Goal: Transaction & Acquisition: Purchase product/service

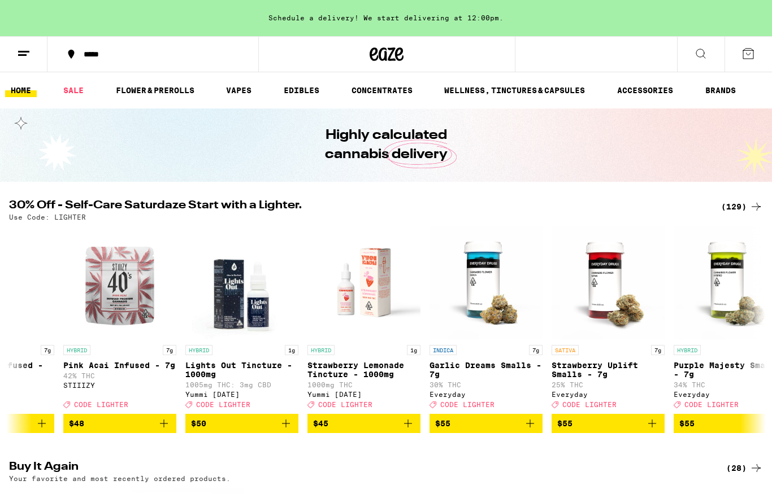
scroll to position [0, 14713]
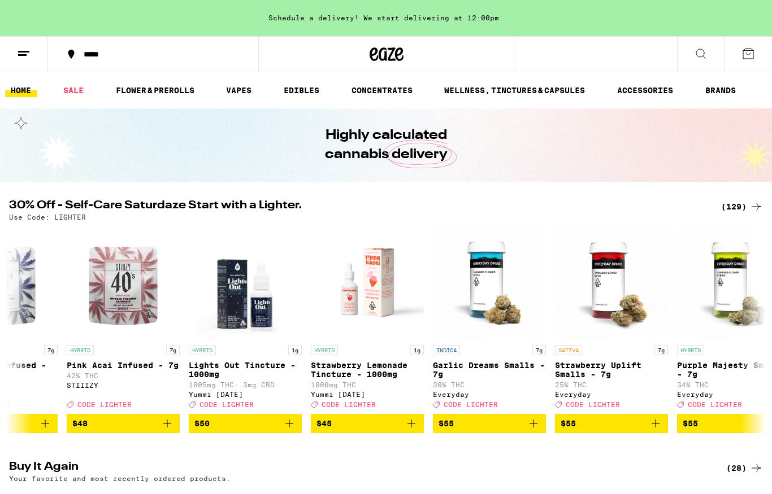
click at [345, 374] on p "Strawberry Lemonade Tincture - 1000mg" at bounding box center [367, 370] width 113 height 18
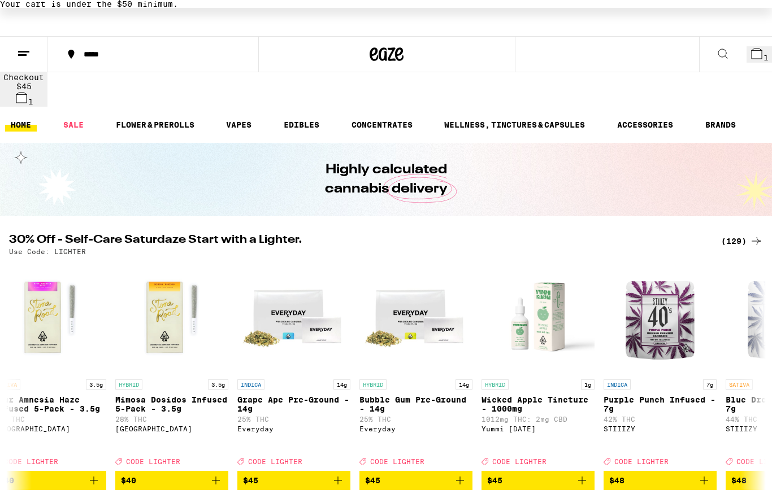
scroll to position [0, 13929]
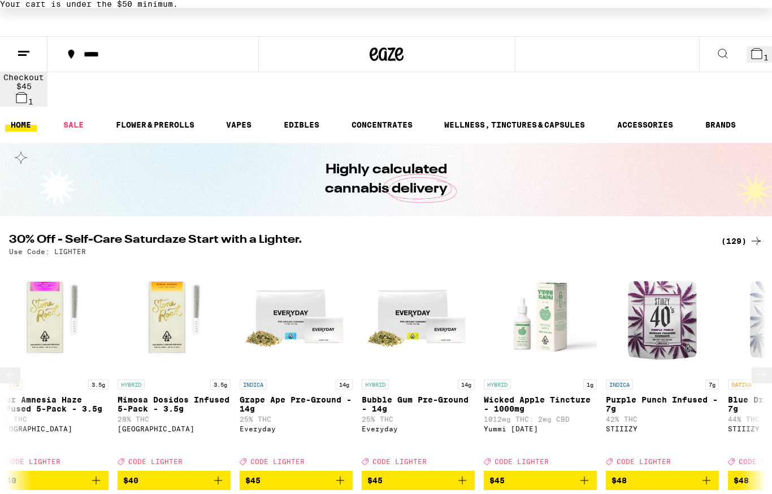
click at [658, 302] on img "Open page for Purple Punch Infused - 7g from STIIIZY" at bounding box center [662, 317] width 113 height 113
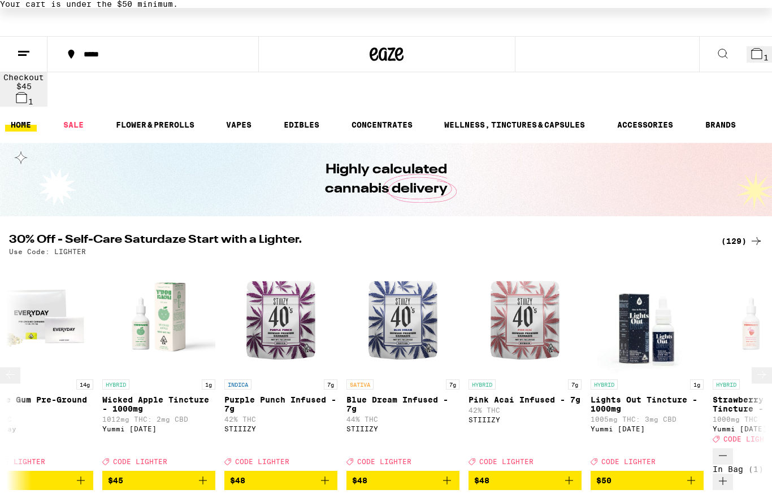
scroll to position [0, 14310]
click at [386, 396] on p "Blue Dream Infused - 7g" at bounding box center [403, 405] width 113 height 18
click at [493, 396] on p "Pink Acai Infused - 7g" at bounding box center [525, 400] width 113 height 9
click at [255, 396] on p "Purple Punch Infused - 7g" at bounding box center [281, 405] width 113 height 18
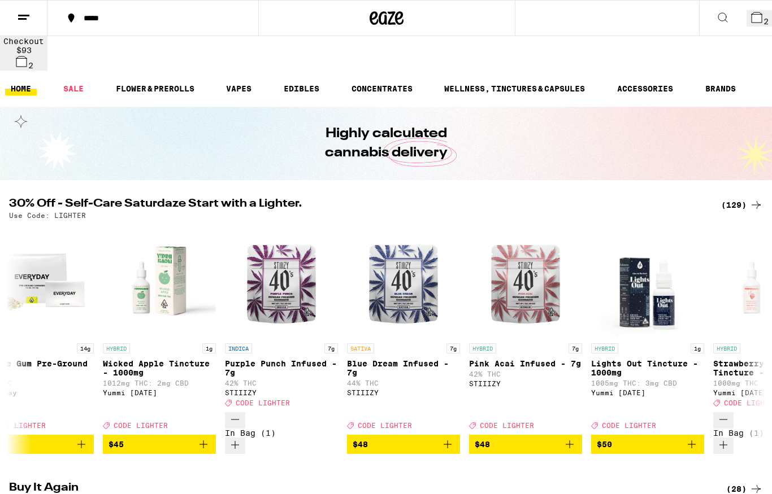
click at [752, 17] on icon at bounding box center [757, 17] width 10 height 10
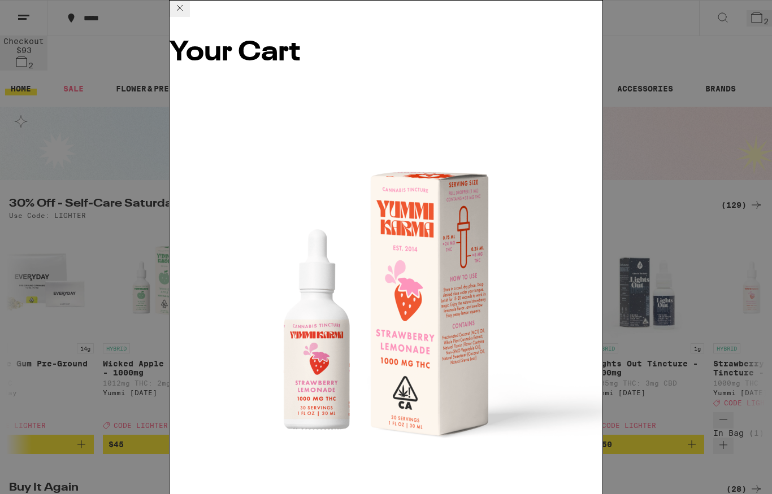
scroll to position [0, 528]
click at [80, 114] on div "Your Cart Strawberry Lemonade Tincture - 1000mg Yummi [DATE] $45 1 Purple Punch…" at bounding box center [386, 247] width 772 height 494
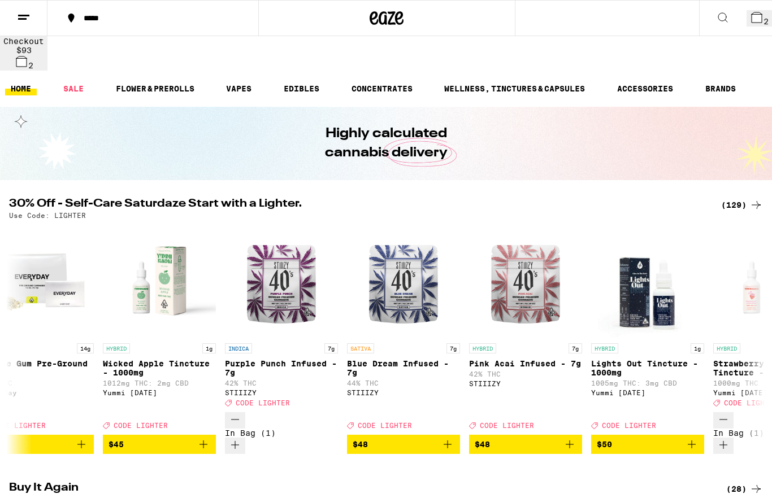
click at [763, 17] on span "2" at bounding box center [765, 21] width 5 height 9
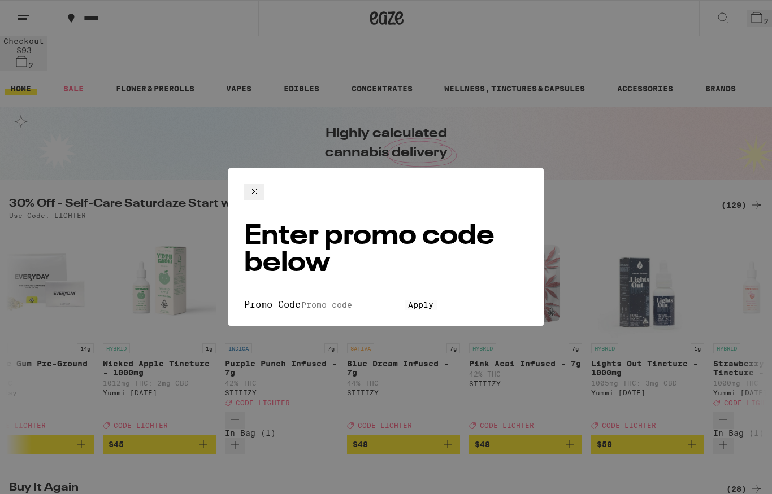
click at [301, 300] on input "Promo Code" at bounding box center [353, 305] width 104 height 10
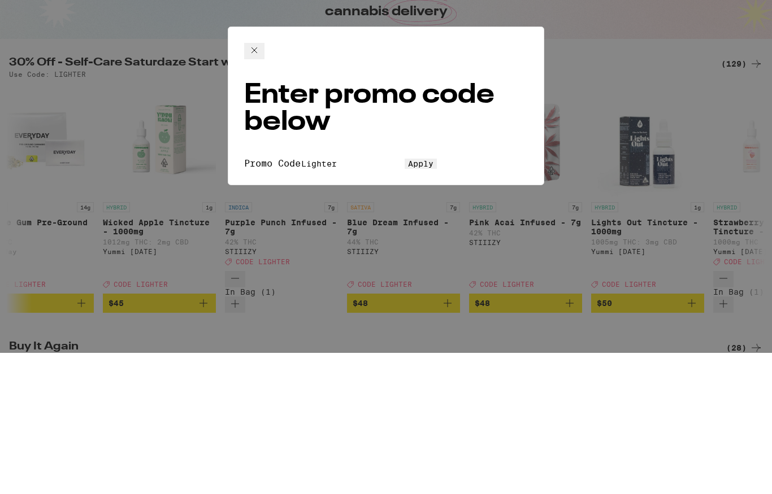
type input "Lighter"
click at [408, 301] on span "Apply" at bounding box center [420, 305] width 25 height 9
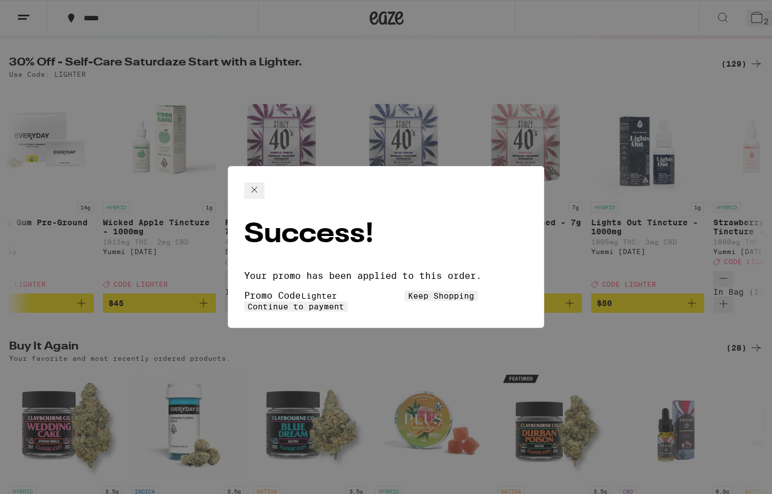
click at [261, 192] on icon at bounding box center [255, 190] width 14 height 14
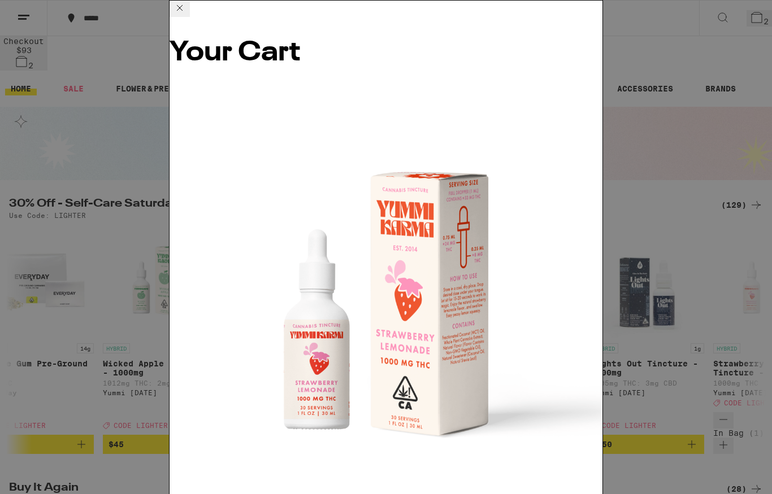
click at [186, 13] on icon at bounding box center [180, 8] width 14 height 14
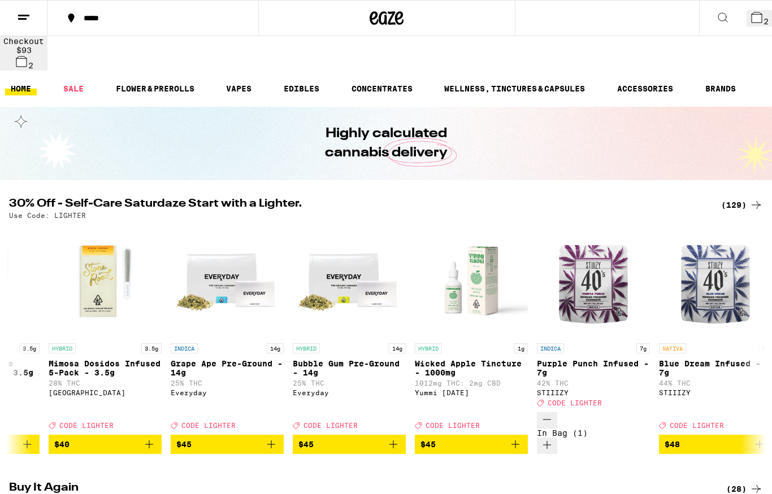
scroll to position [0, 13997]
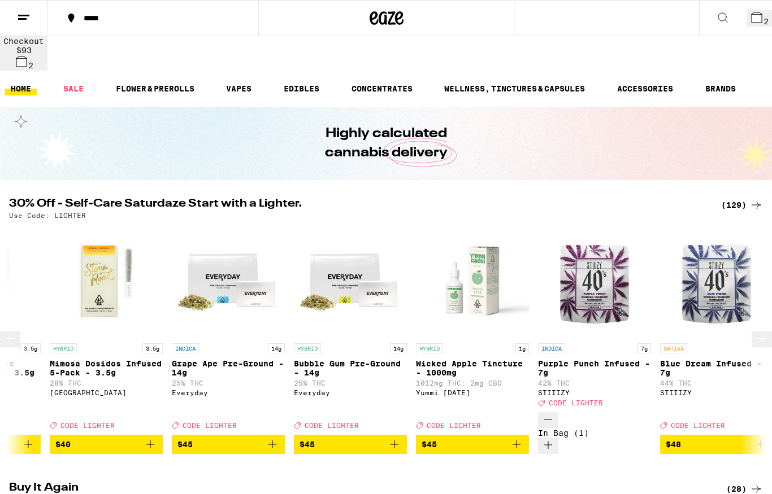
click at [484, 359] on p "Wicked Apple Tincture - 1000mg" at bounding box center [472, 368] width 113 height 18
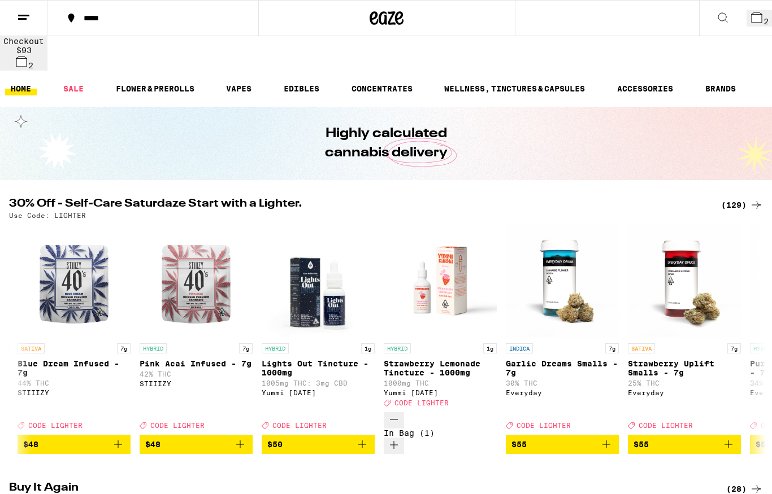
scroll to position [0, 14658]
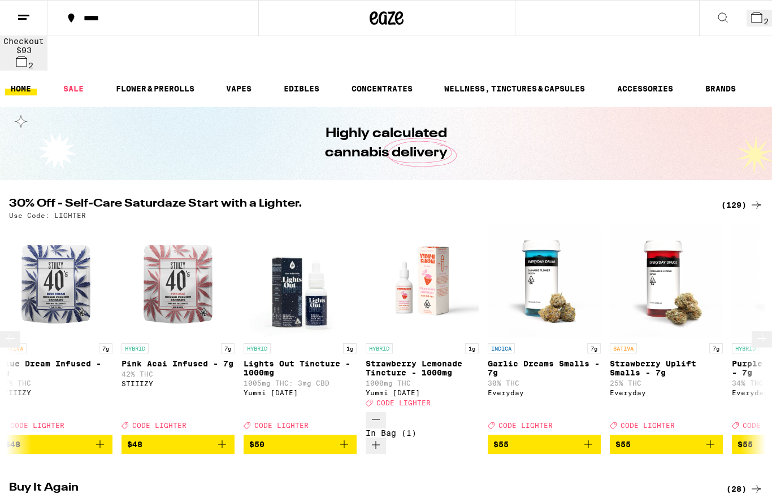
click at [444, 359] on p "Strawberry Lemonade Tincture - 1000mg" at bounding box center [422, 368] width 113 height 18
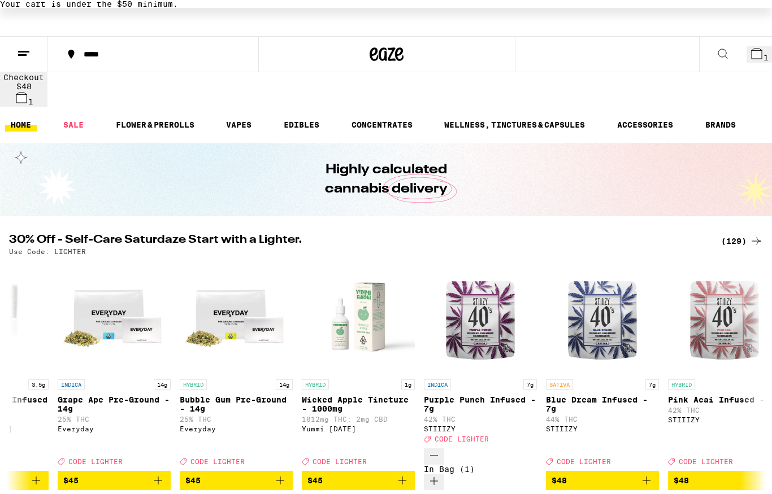
scroll to position [0, 14105]
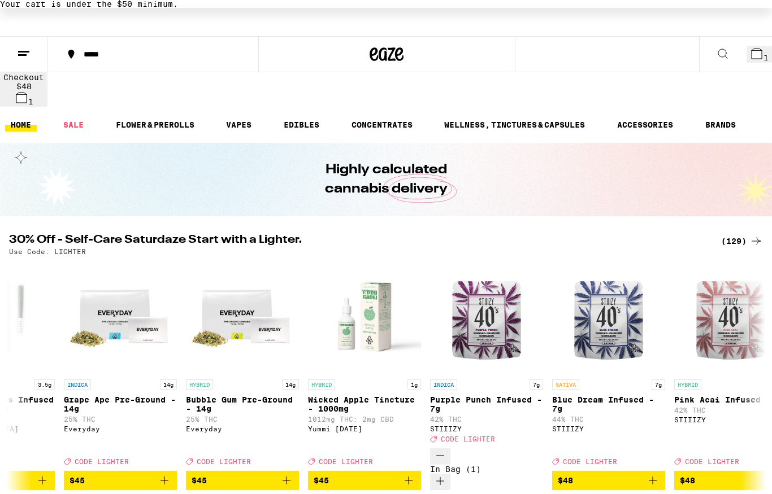
click at [407, 474] on icon "Add to bag" at bounding box center [409, 481] width 14 height 14
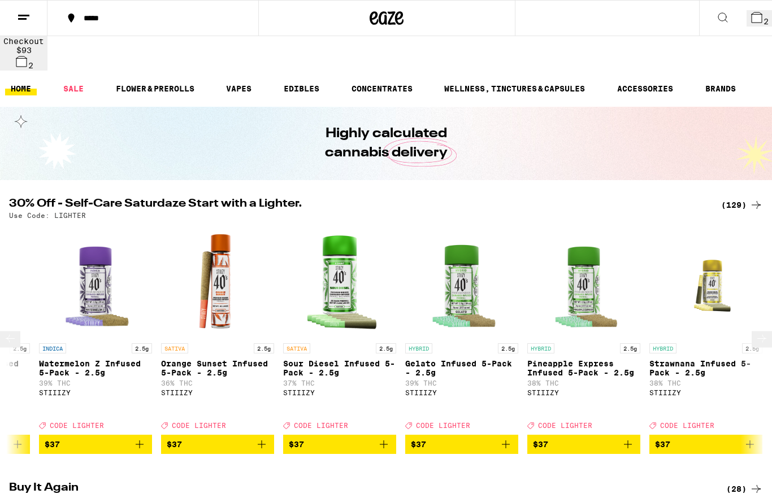
scroll to position [0, 11810]
click at [445, 359] on p "Gelato Infused 5-Pack - 2.5g" at bounding box center [462, 368] width 113 height 18
click at [561, 359] on p "Pineapple Express Infused 5-Pack - 2.5g" at bounding box center [584, 368] width 113 height 18
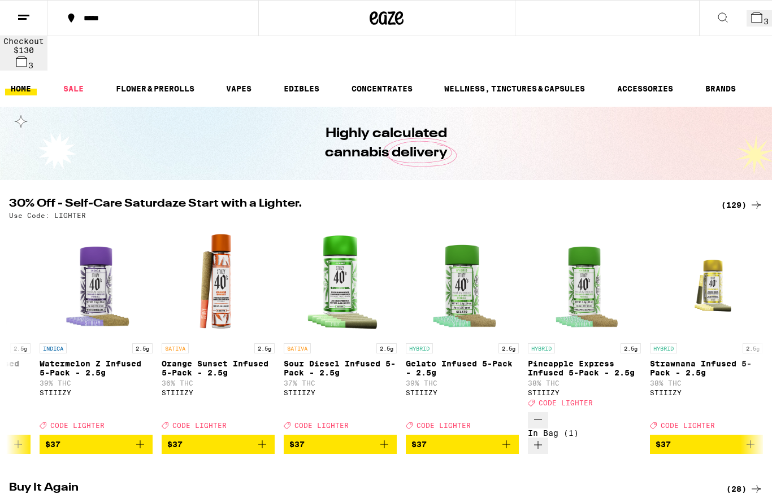
click at [749, 25] on button "3" at bounding box center [759, 18] width 25 height 16
